Goal: Task Accomplishment & Management: Use online tool/utility

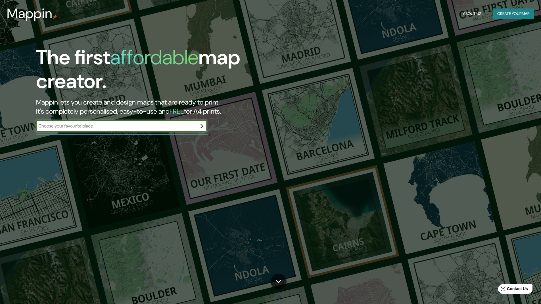
click at [146, 127] on input "text" at bounding box center [115, 126] width 159 height 7
type input "soğanlık"
click at [201, 125] on icon "button" at bounding box center [200, 126] width 5 height 5
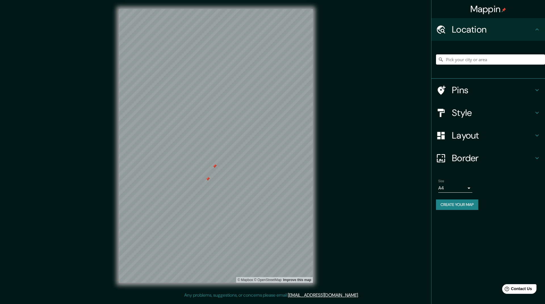
click at [483, 86] on h4 "Pins" at bounding box center [493, 90] width 82 height 11
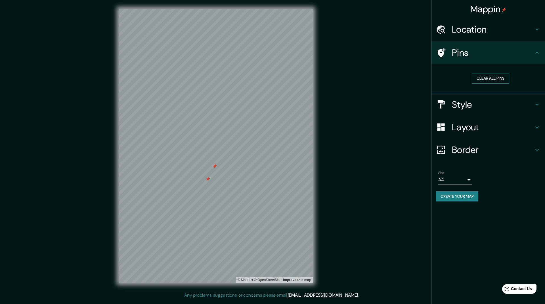
click at [486, 81] on button "Clear all pins" at bounding box center [490, 78] width 37 height 10
click at [492, 51] on h4 "Pins" at bounding box center [493, 52] width 82 height 11
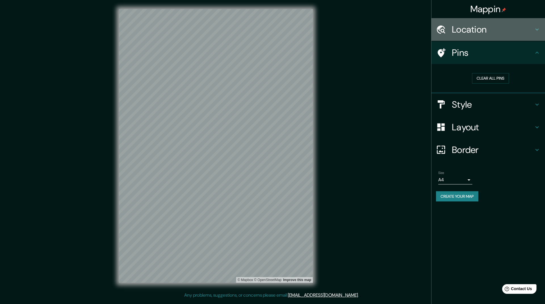
click at [490, 31] on h4 "Location" at bounding box center [493, 29] width 82 height 11
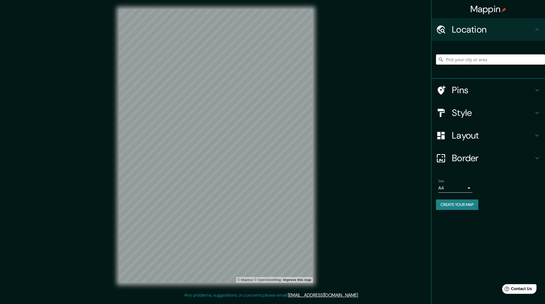
click at [490, 31] on h4 "Location" at bounding box center [493, 29] width 82 height 11
click at [480, 90] on h4 "Pins" at bounding box center [493, 90] width 82 height 11
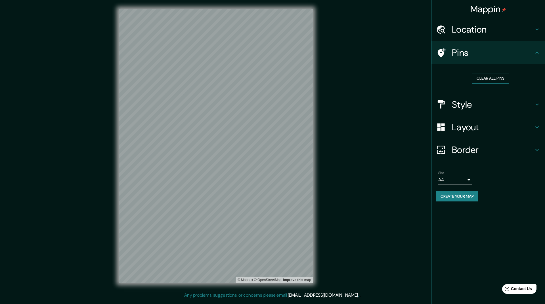
click at [484, 74] on button "Clear all pins" at bounding box center [490, 78] width 37 height 10
click at [484, 30] on h4 "Location" at bounding box center [493, 29] width 82 height 11
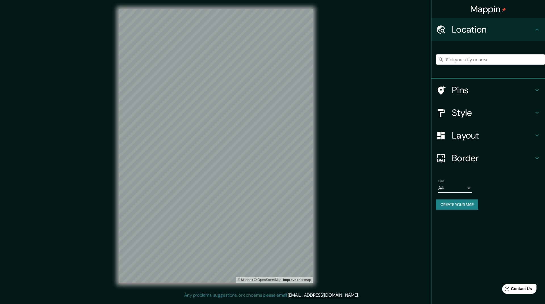
click at [484, 30] on h4 "Location" at bounding box center [493, 29] width 82 height 11
